Goal: Task Accomplishment & Management: Complete application form

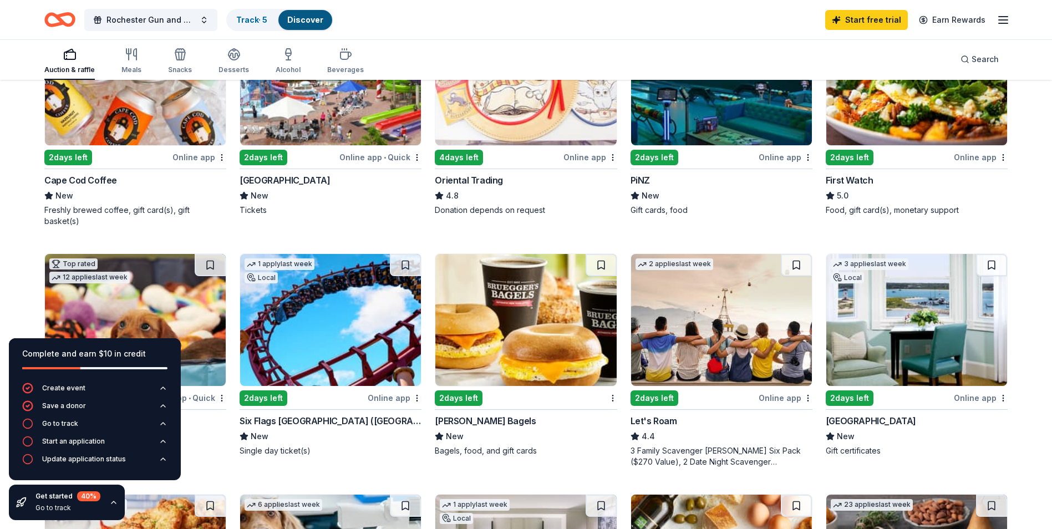
scroll to position [222, 0]
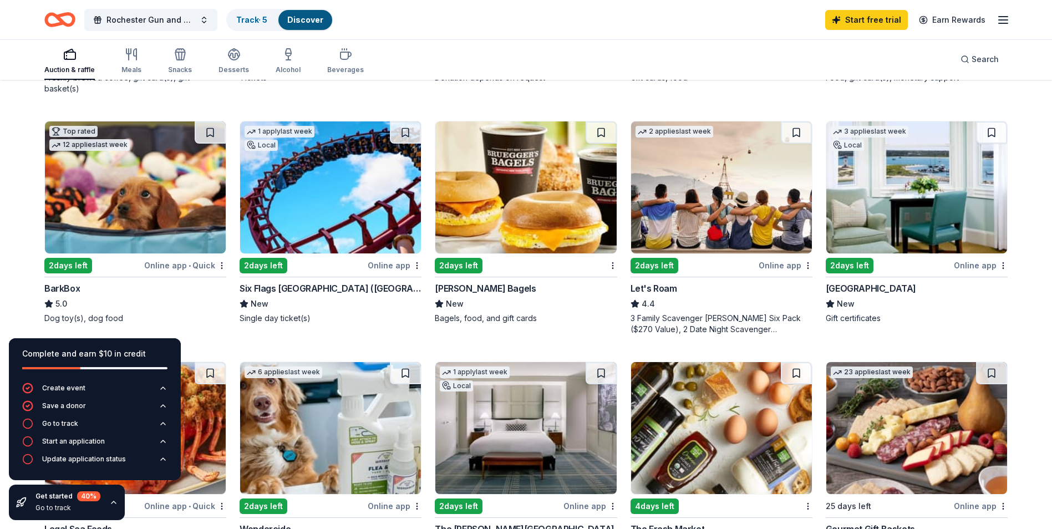
scroll to position [333, 0]
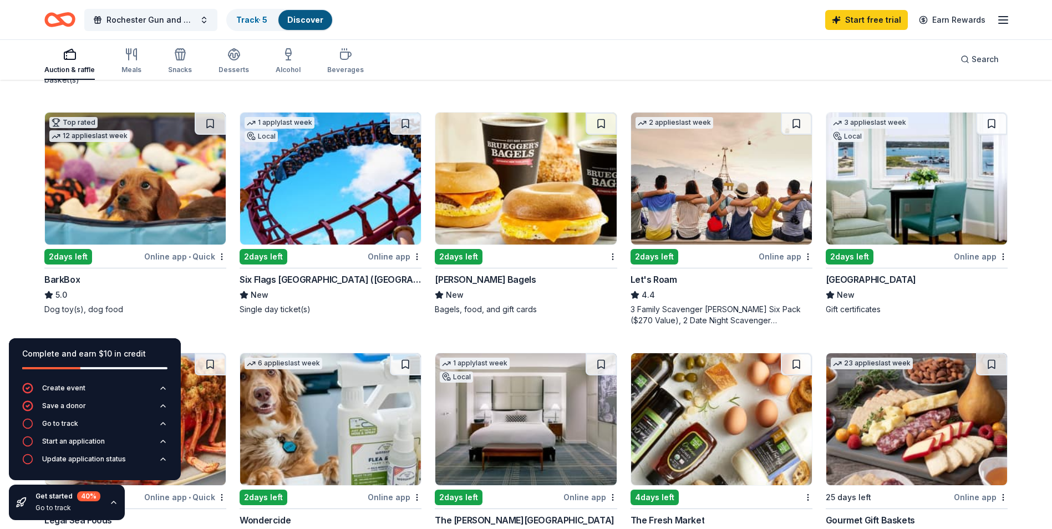
click at [126, 179] on img at bounding box center [135, 179] width 181 height 132
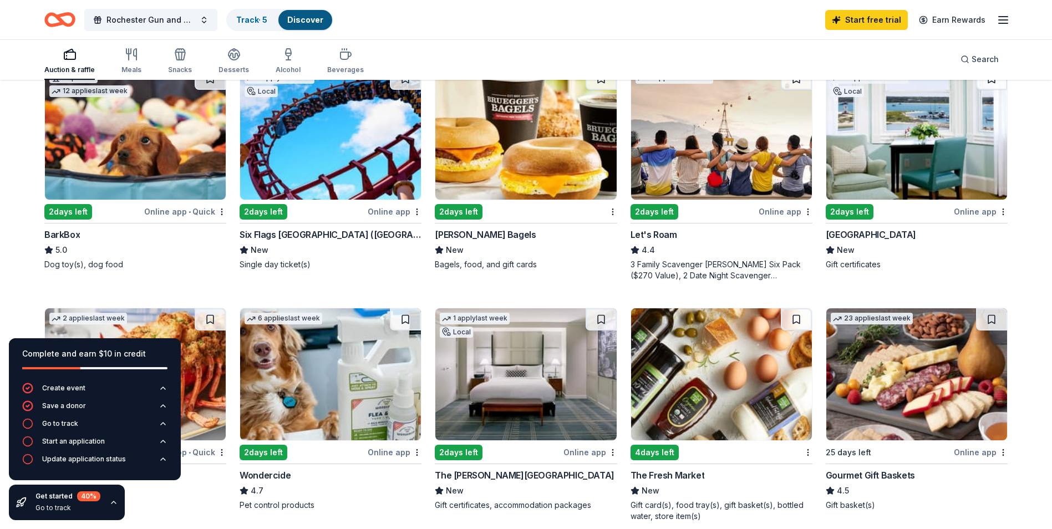
scroll to position [444, 0]
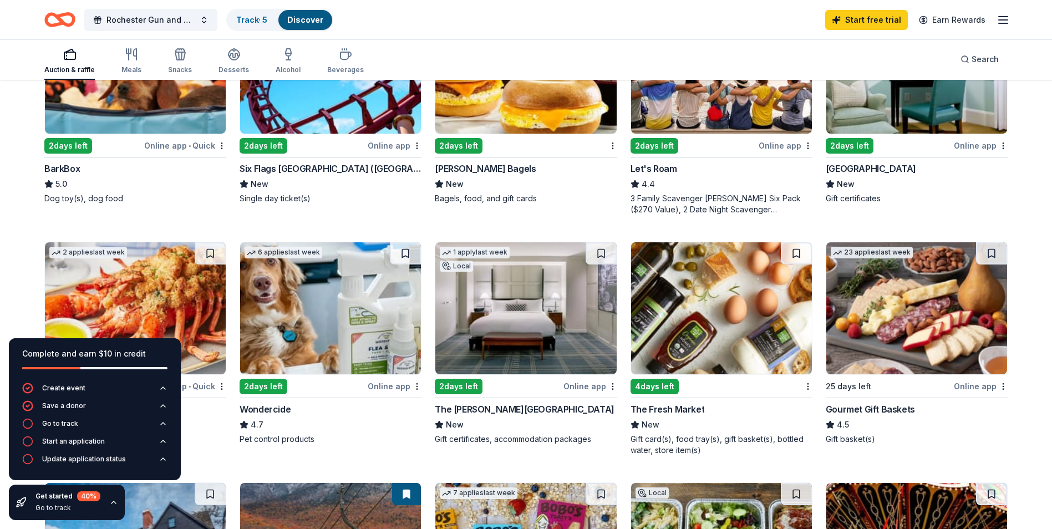
click at [154, 104] on img at bounding box center [135, 68] width 181 height 132
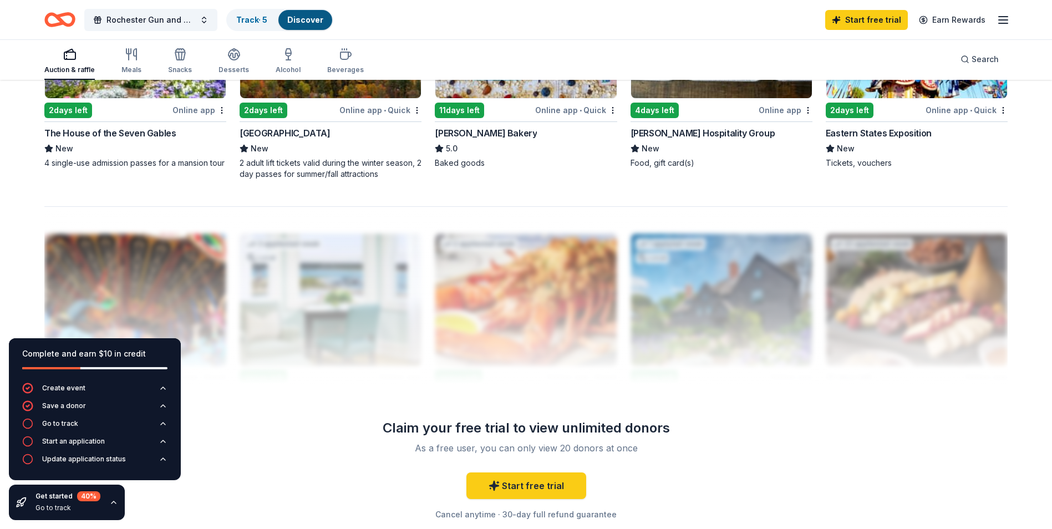
scroll to position [905, 0]
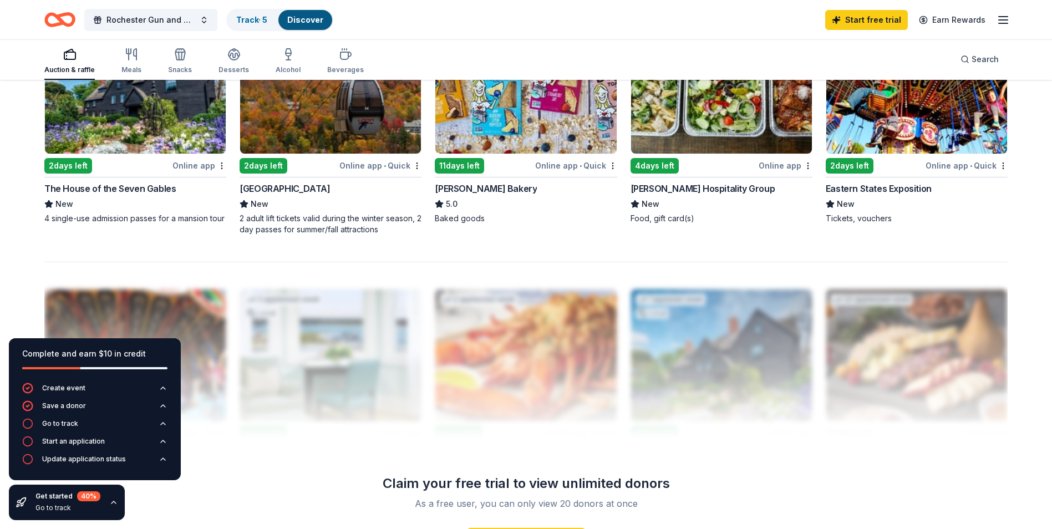
click at [78, 498] on div "40 %" at bounding box center [88, 496] width 23 height 10
click at [114, 501] on icon "button" at bounding box center [113, 502] width 9 height 9
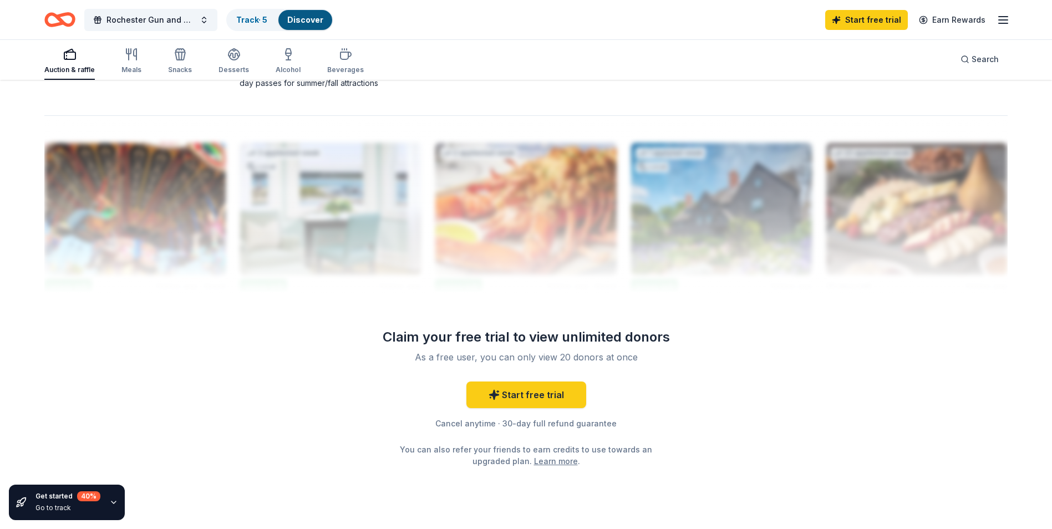
scroll to position [1071, 0]
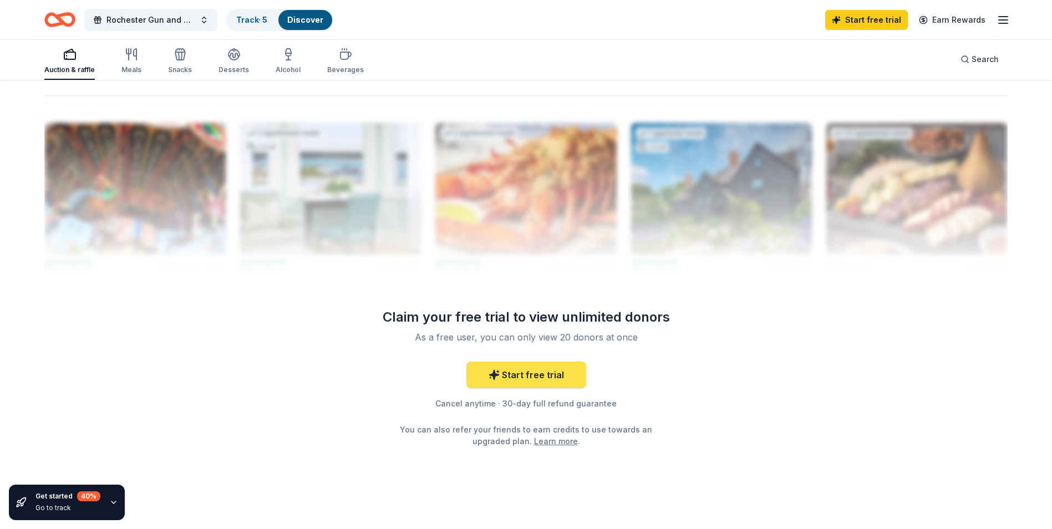
click at [514, 362] on link "Start free trial" at bounding box center [526, 375] width 120 height 27
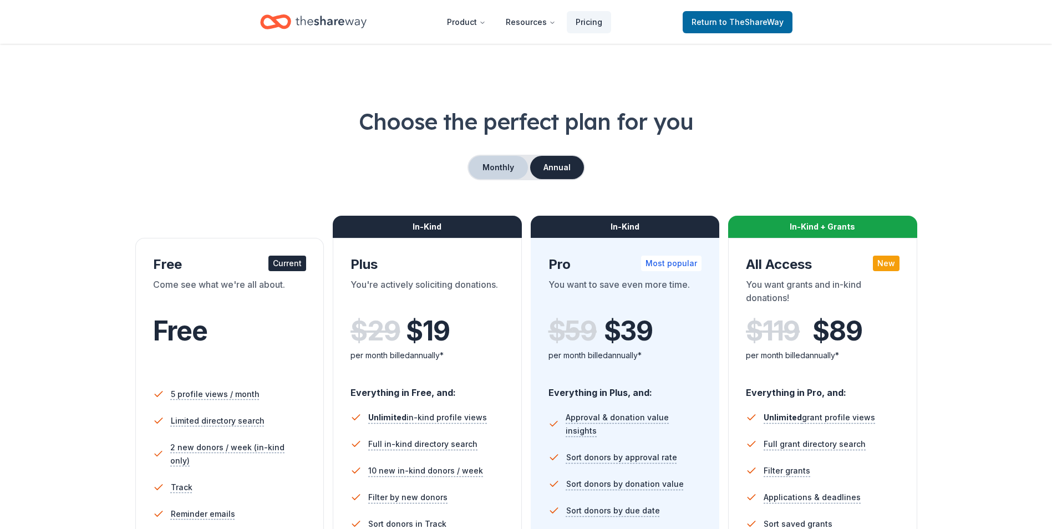
click at [490, 164] on button "Monthly" at bounding box center [498, 167] width 59 height 23
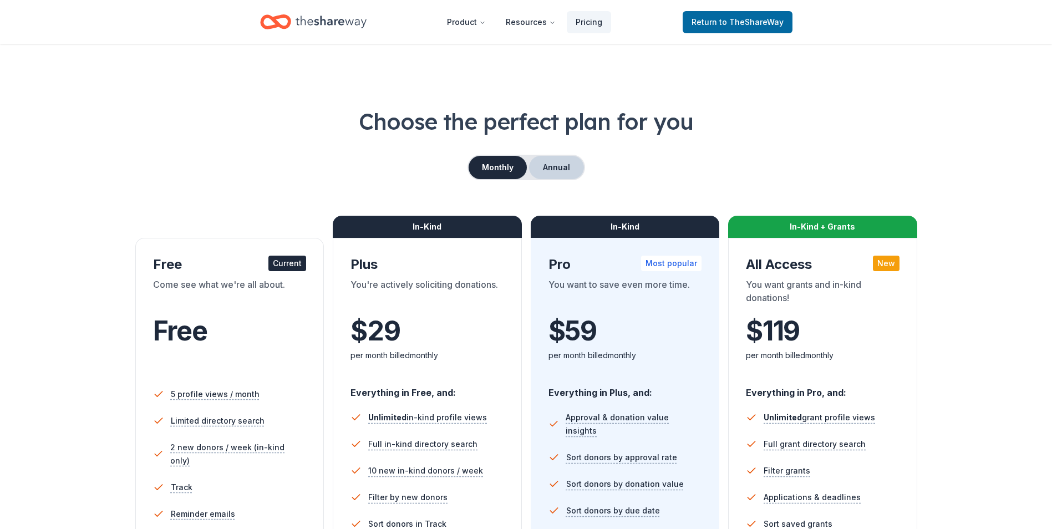
click at [545, 168] on button "Annual" at bounding box center [556, 167] width 55 height 23
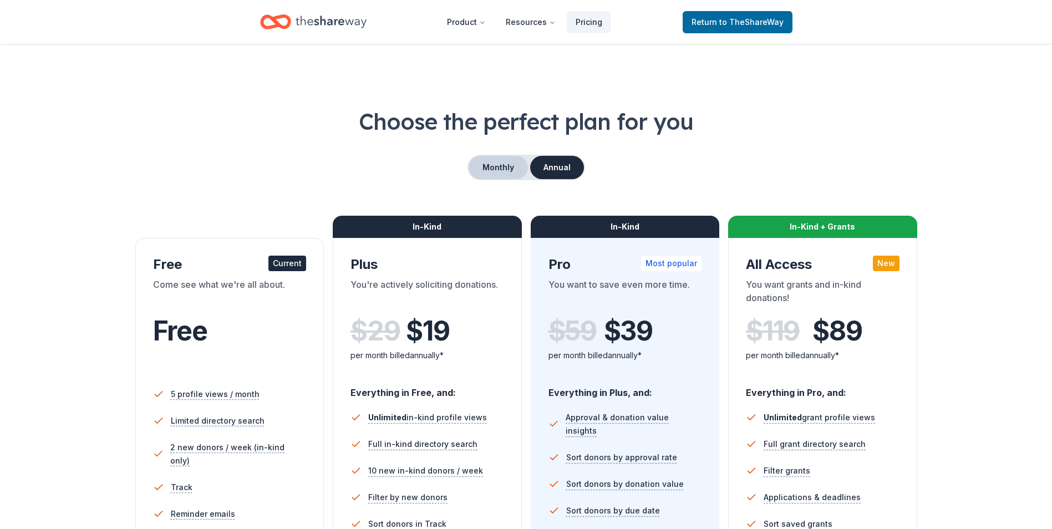
click at [516, 168] on button "Monthly" at bounding box center [498, 167] width 59 height 23
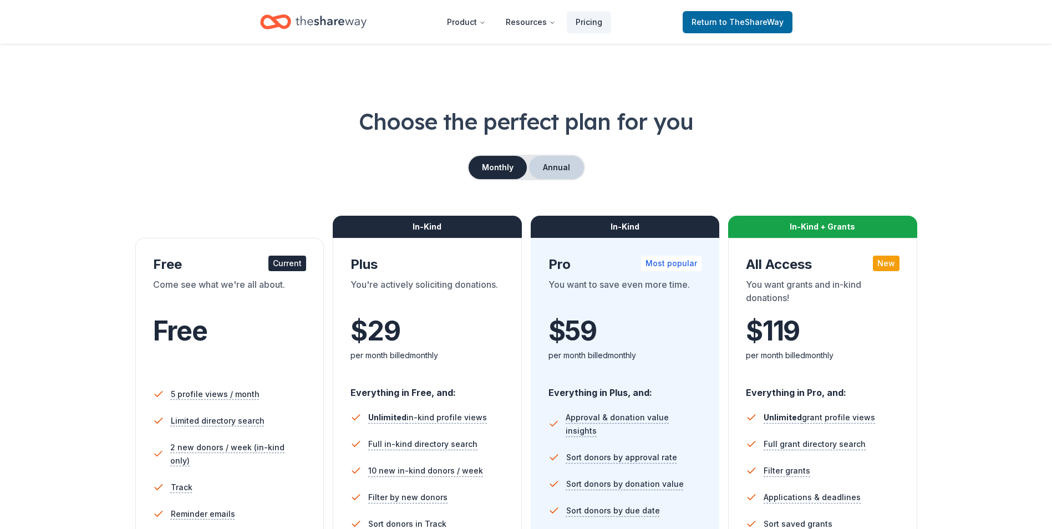
click at [534, 168] on button "Annual" at bounding box center [556, 167] width 55 height 23
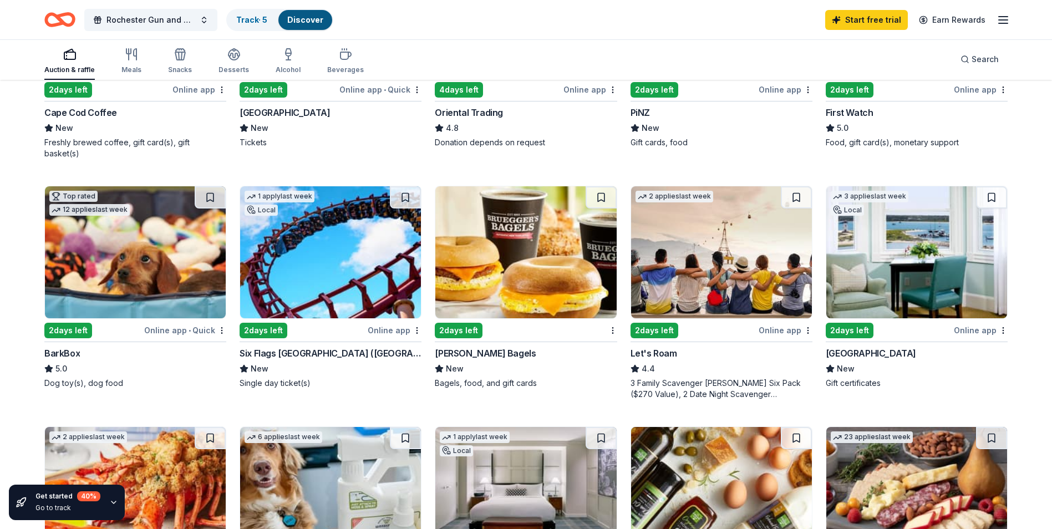
scroll to position [240, 0]
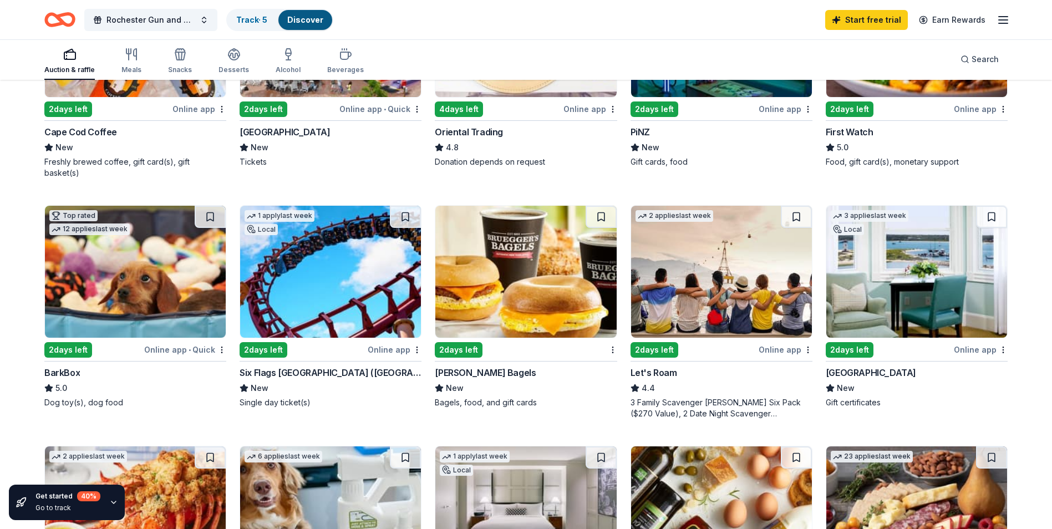
click at [578, 286] on img at bounding box center [525, 272] width 181 height 132
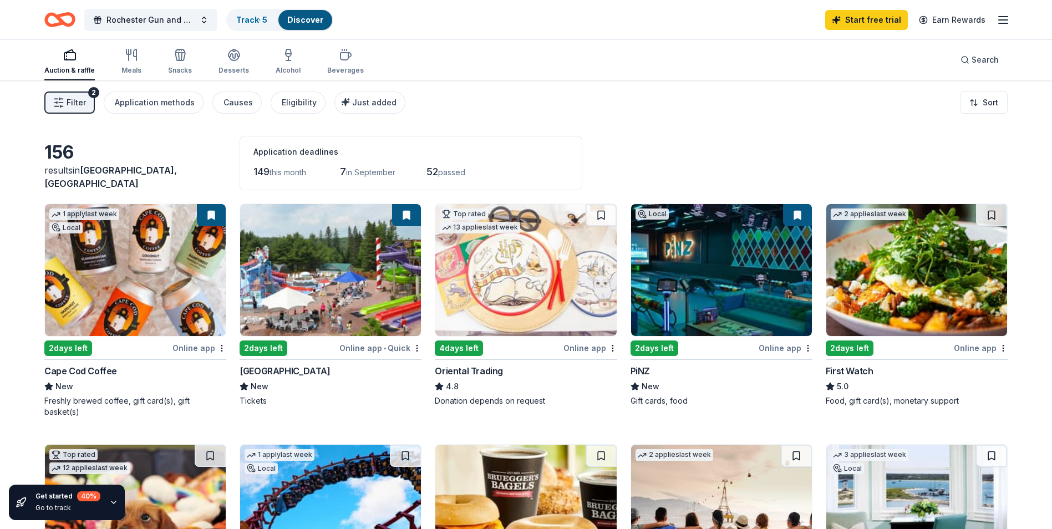
scroll to position [0, 0]
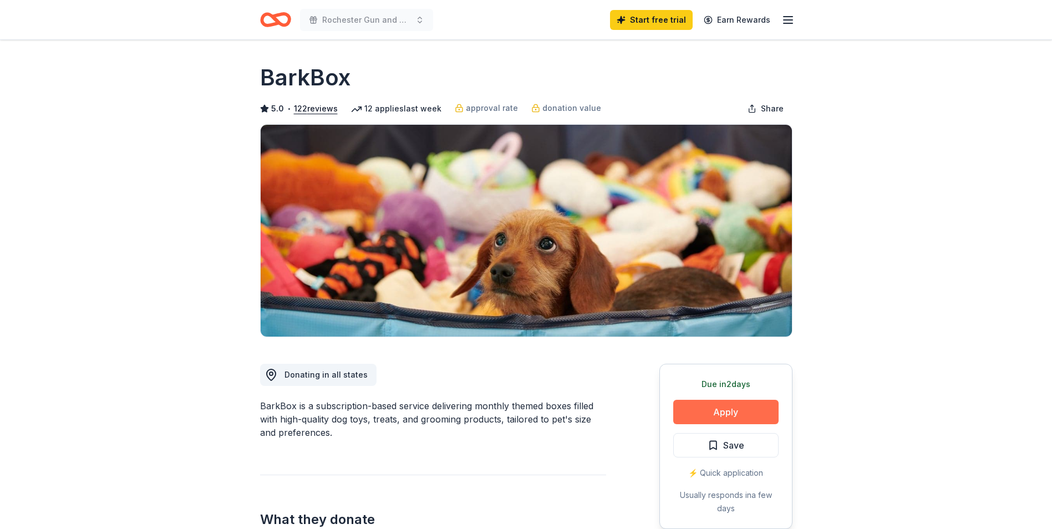
click at [738, 412] on button "Apply" at bounding box center [725, 412] width 105 height 24
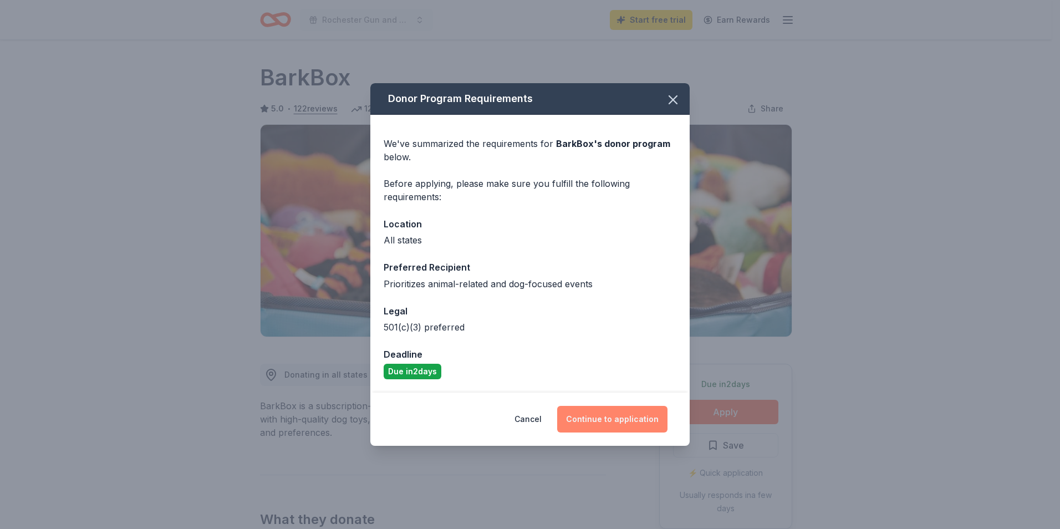
click at [630, 426] on button "Continue to application" at bounding box center [612, 419] width 110 height 27
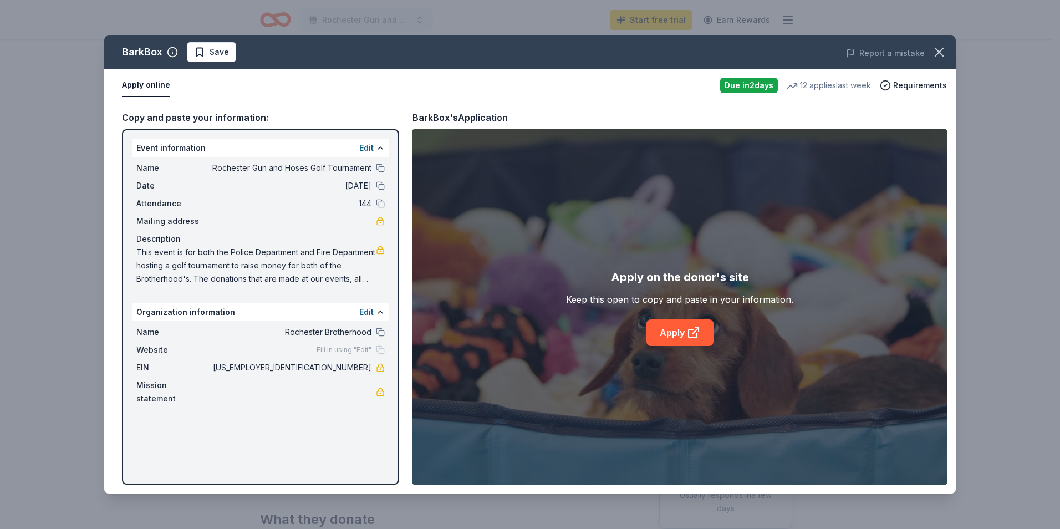
click at [384, 348] on div "Fill in using "Edit"" at bounding box center [351, 350] width 68 height 9
click at [363, 313] on button "Edit" at bounding box center [366, 312] width 14 height 13
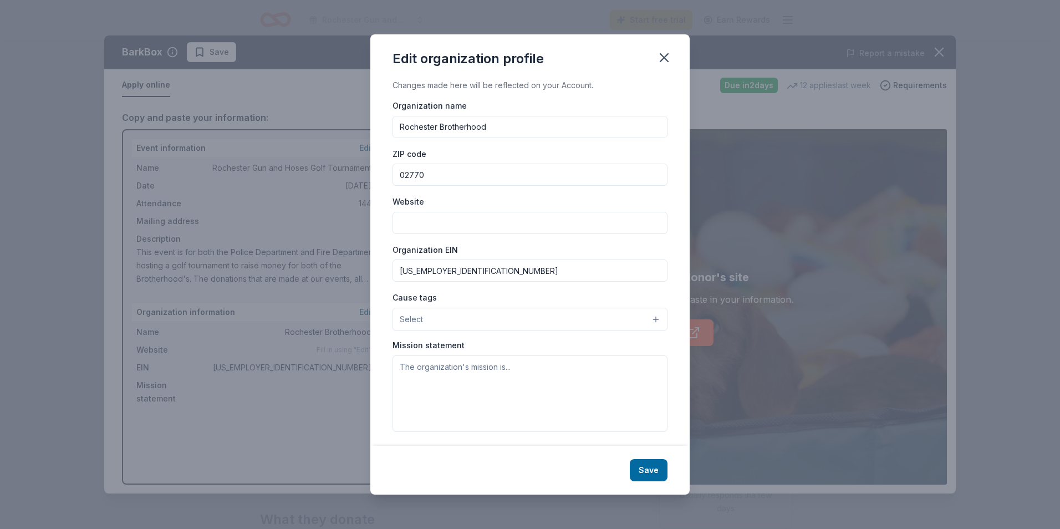
click at [443, 225] on input "Website" at bounding box center [530, 223] width 275 height 22
type input "[URL][DOMAIN_NAME]"
click at [653, 481] on div "Save" at bounding box center [529, 470] width 319 height 49
click at [652, 476] on button "Save" at bounding box center [649, 470] width 38 height 22
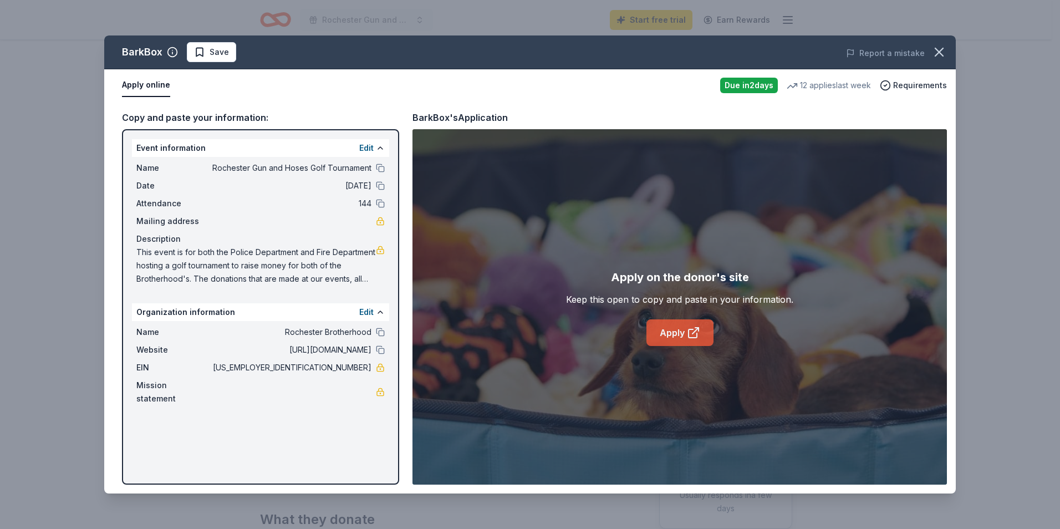
click at [697, 328] on icon at bounding box center [696, 331] width 6 height 6
click at [667, 323] on link "Apply" at bounding box center [680, 332] width 67 height 27
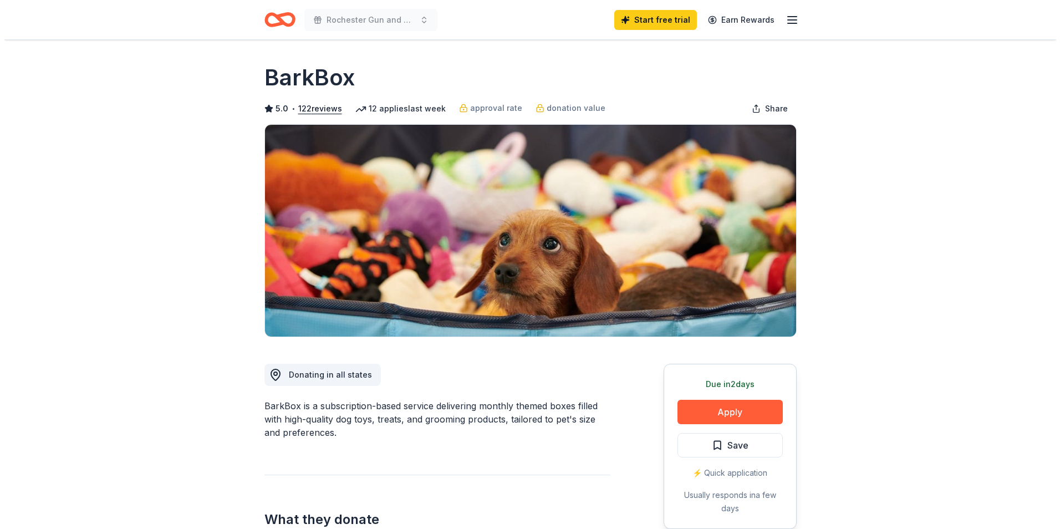
scroll to position [55, 0]
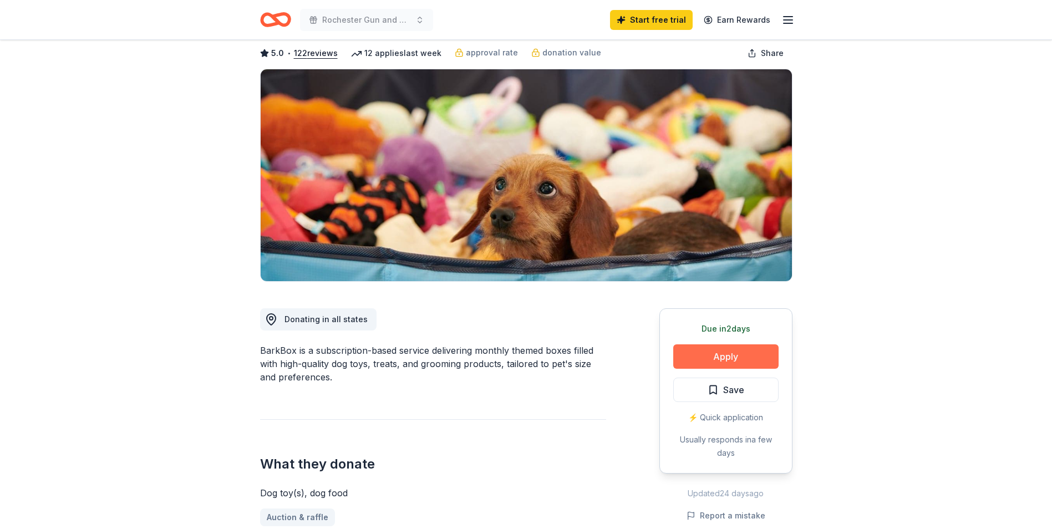
click at [694, 353] on button "Apply" at bounding box center [725, 356] width 105 height 24
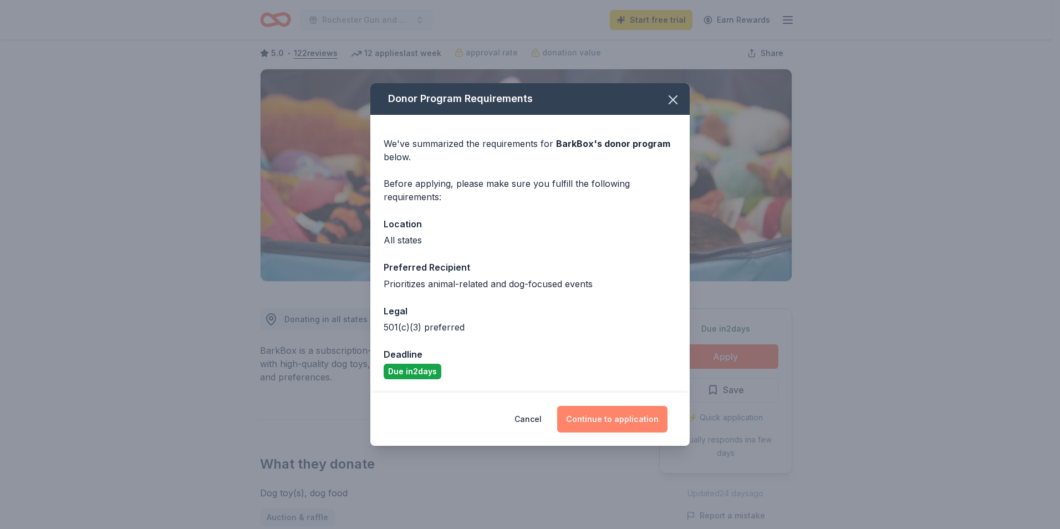
click at [599, 421] on button "Continue to application" at bounding box center [612, 419] width 110 height 27
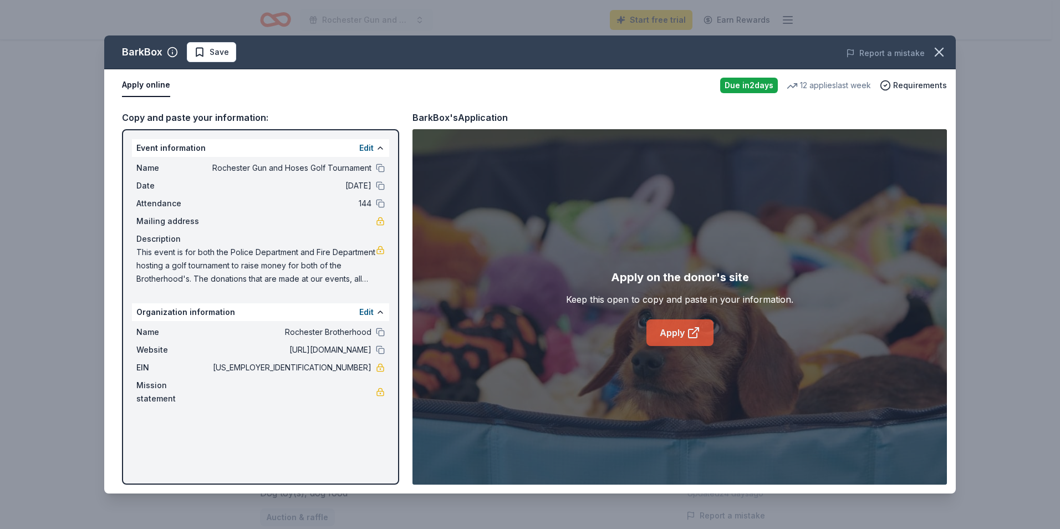
click at [659, 334] on link "Apply" at bounding box center [680, 332] width 67 height 27
